Goal: Task Accomplishment & Management: Complete application form

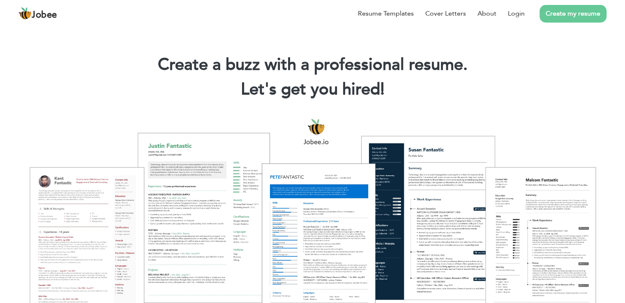
click at [567, 10] on link "Create my resume" at bounding box center [572, 14] width 67 height 18
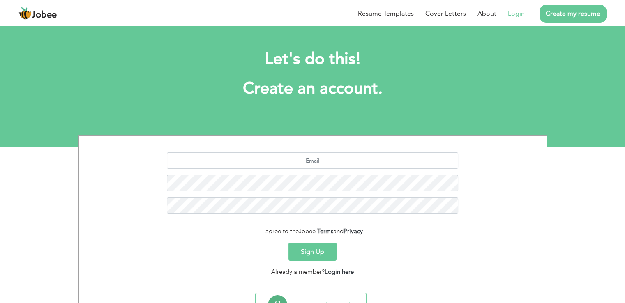
click at [523, 16] on link "Login" at bounding box center [516, 14] width 17 height 10
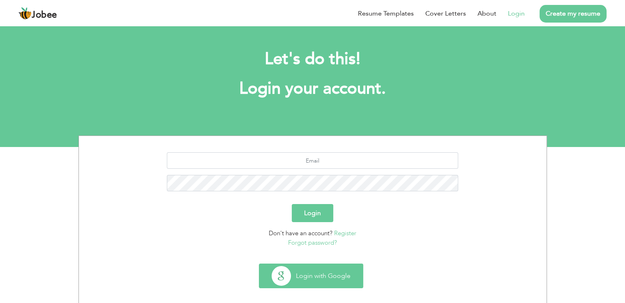
click at [319, 278] on button "Login with Google" at bounding box center [310, 276] width 103 height 24
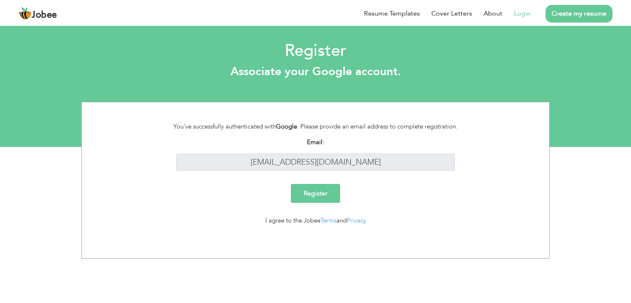
click at [565, 18] on link "Create my resume" at bounding box center [578, 14] width 67 height 18
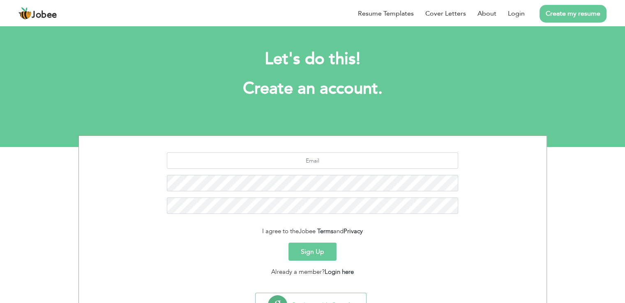
scroll to position [38, 0]
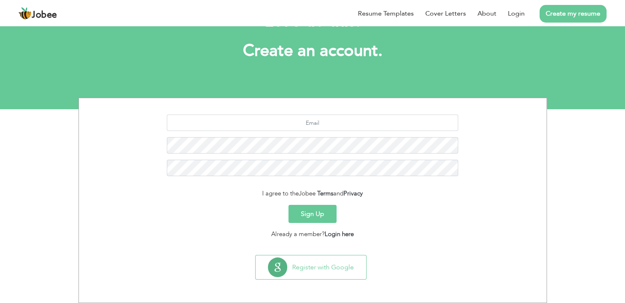
click at [584, 13] on link "Create my resume" at bounding box center [572, 14] width 67 height 18
click at [575, 15] on link "Create my resume" at bounding box center [572, 14] width 67 height 18
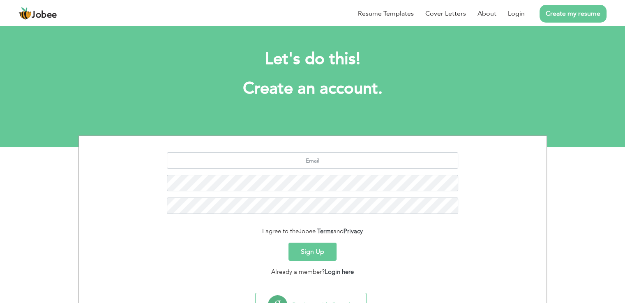
click at [47, 14] on span "Jobee" at bounding box center [44, 15] width 25 height 9
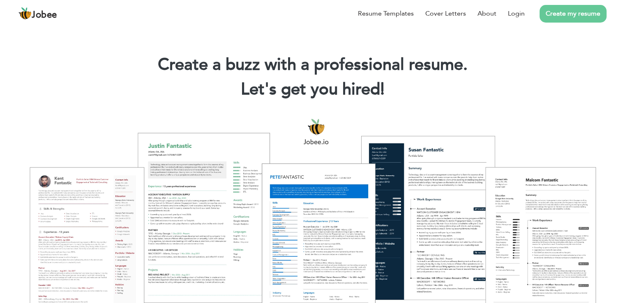
click at [570, 16] on link "Create my resume" at bounding box center [572, 14] width 67 height 18
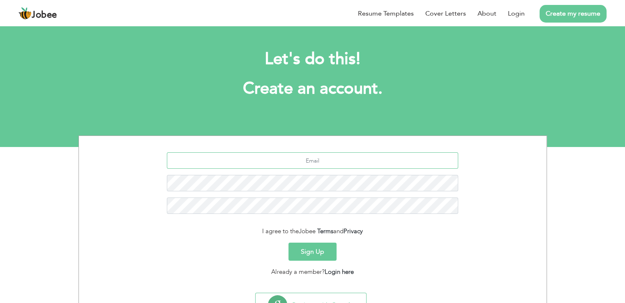
click at [356, 165] on input "text" at bounding box center [312, 160] width 291 height 16
type input "u"
type input "[EMAIL_ADDRESS][DOMAIN_NAME]"
click at [303, 248] on button "Sign Up" at bounding box center [312, 252] width 48 height 18
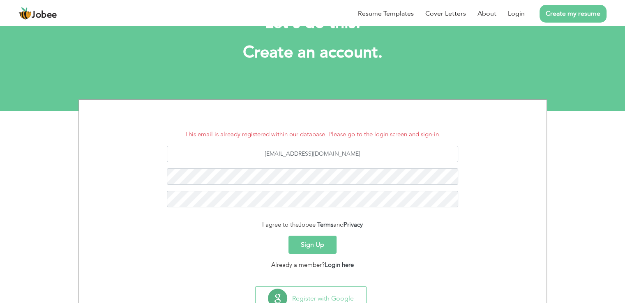
scroll to position [41, 0]
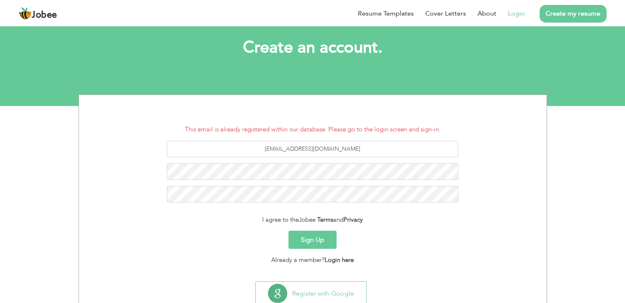
click at [511, 11] on link "Login" at bounding box center [516, 14] width 17 height 10
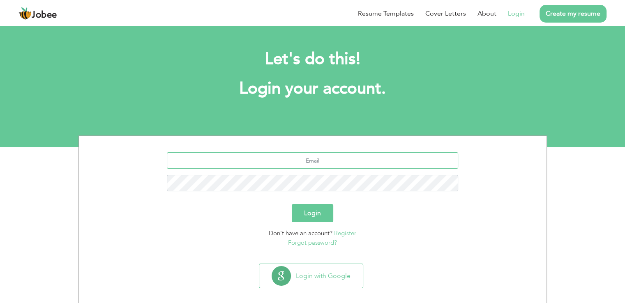
click at [342, 160] on input "text" at bounding box center [312, 160] width 291 height 16
type input "usman12546@gmail.com"
click at [292, 204] on button "Login" at bounding box center [312, 213] width 41 height 18
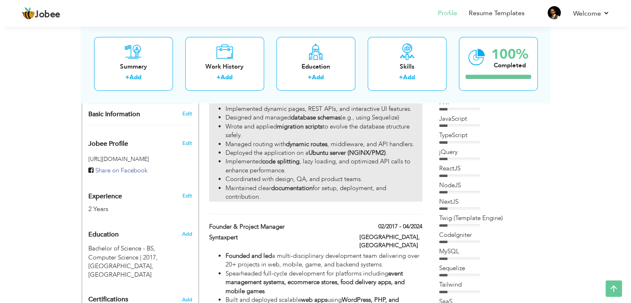
scroll to position [239, 0]
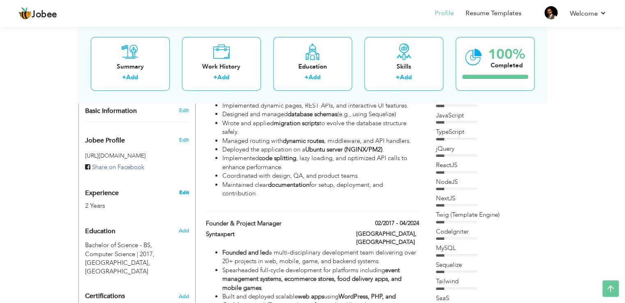
click at [187, 189] on link "Edit" at bounding box center [184, 192] width 10 height 7
type input "[DEMOGRAPHIC_DATA][PERSON_NAME]"
type input "Ashraf"
type input "03238466851"
select select "number:166"
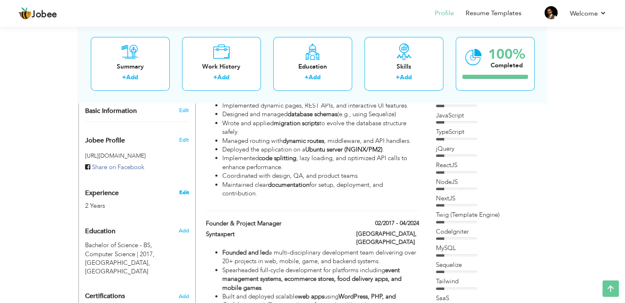
type input "[GEOGRAPHIC_DATA]"
select select "number:4"
type input "Software Engineer"
type input "[URL][DOMAIN_NAME][PERSON_NAME]"
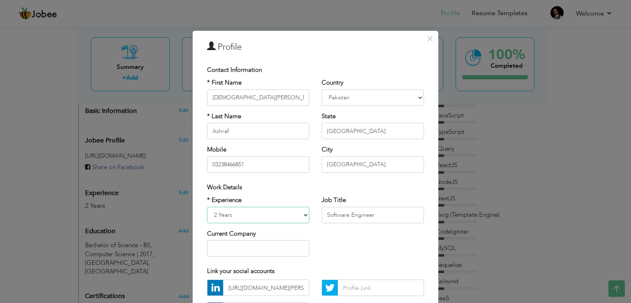
click at [263, 215] on select "Entry Level Less than 1 Year 1 Year 2 Years 3 Years 4 Years 5 Years 6 Years 7 Y…" at bounding box center [258, 215] width 102 height 16
click at [207, 207] on select "Entry Level Less than 1 Year 1 Year 2 Years 3 Years 4 Years 5 Years 6 Years 7 Y…" at bounding box center [258, 215] width 102 height 16
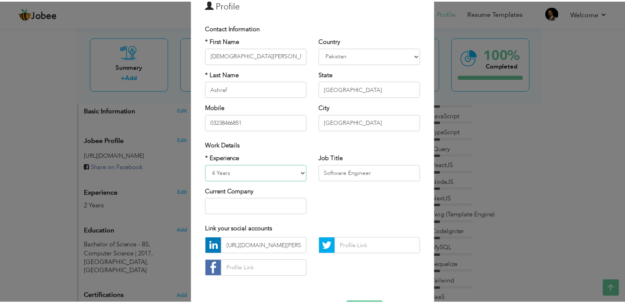
scroll to position [71, 0]
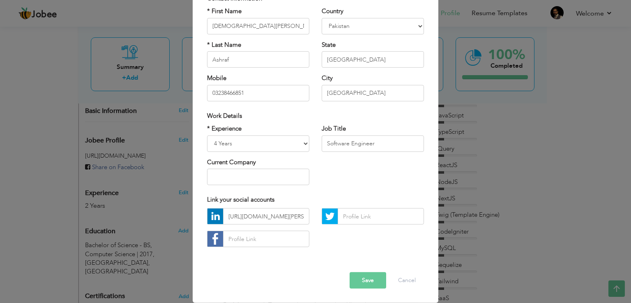
click at [363, 281] on button "Save" at bounding box center [367, 280] width 37 height 16
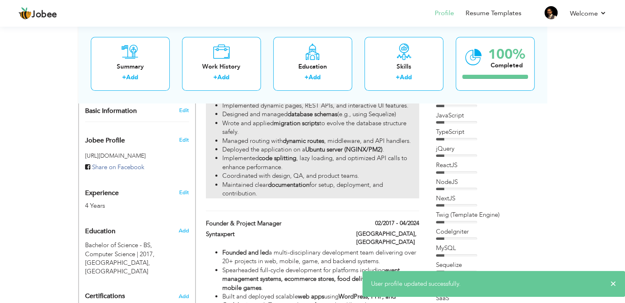
scroll to position [0, 0]
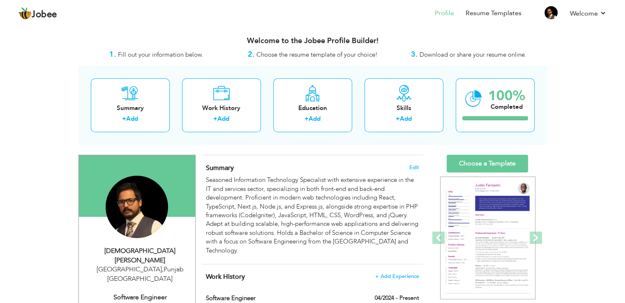
click at [336, 53] on span "Choose the resume template of your choice!" at bounding box center [316, 55] width 121 height 8
click at [432, 60] on div "3. Download or share your resume online." at bounding box center [469, 54] width 156 height 11
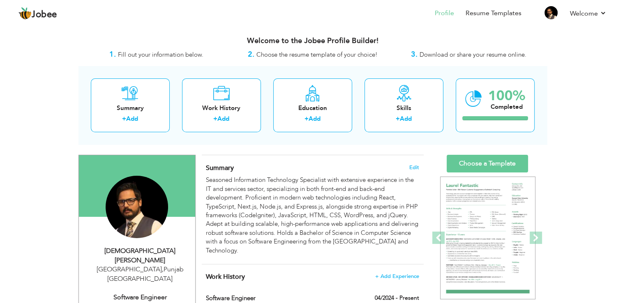
click at [411, 55] on strong "3." at bounding box center [414, 54] width 7 height 10
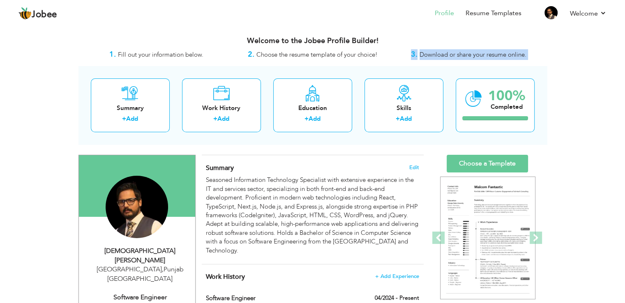
click at [375, 53] on span "Choose the resume template of your choice!" at bounding box center [316, 55] width 121 height 8
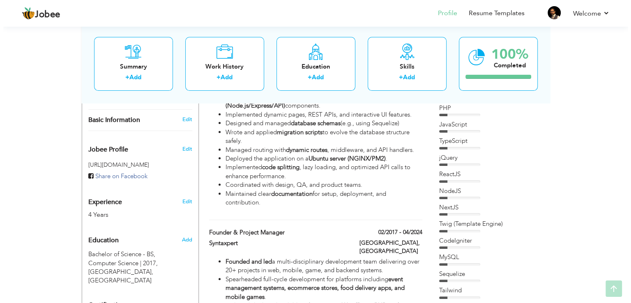
scroll to position [232, 0]
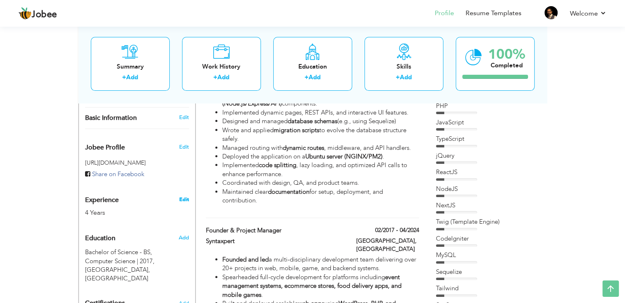
click at [185, 196] on link "Edit" at bounding box center [184, 199] width 10 height 7
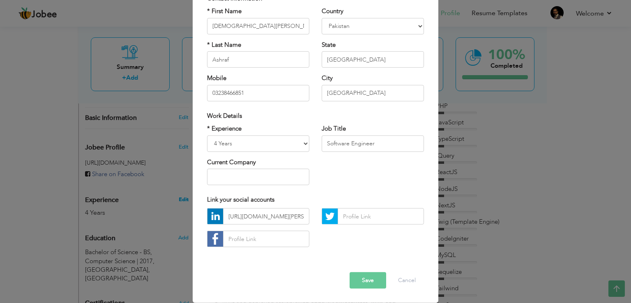
scroll to position [0, 0]
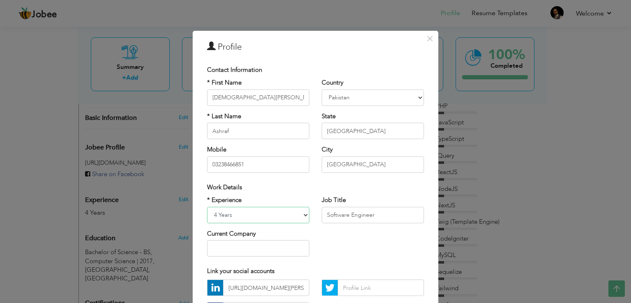
click at [255, 217] on select "Entry Level Less than 1 Year 1 Year 2 Years 3 Years 4 Years 5 Years 6 Years 7 Y…" at bounding box center [258, 215] width 102 height 16
select select "number:5"
click at [207, 207] on select "Entry Level Less than 1 Year 1 Year 2 Years 3 Years 4 Years 5 Years 6 Years 7 Y…" at bounding box center [258, 215] width 102 height 16
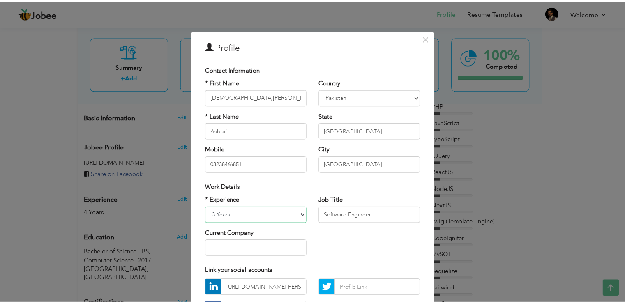
scroll to position [71, 0]
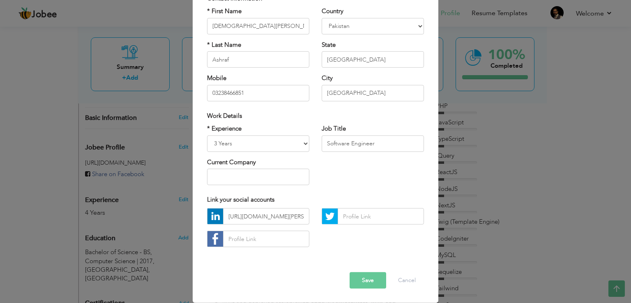
click at [372, 280] on button "Save" at bounding box center [367, 280] width 37 height 16
